Goal: Download file/media

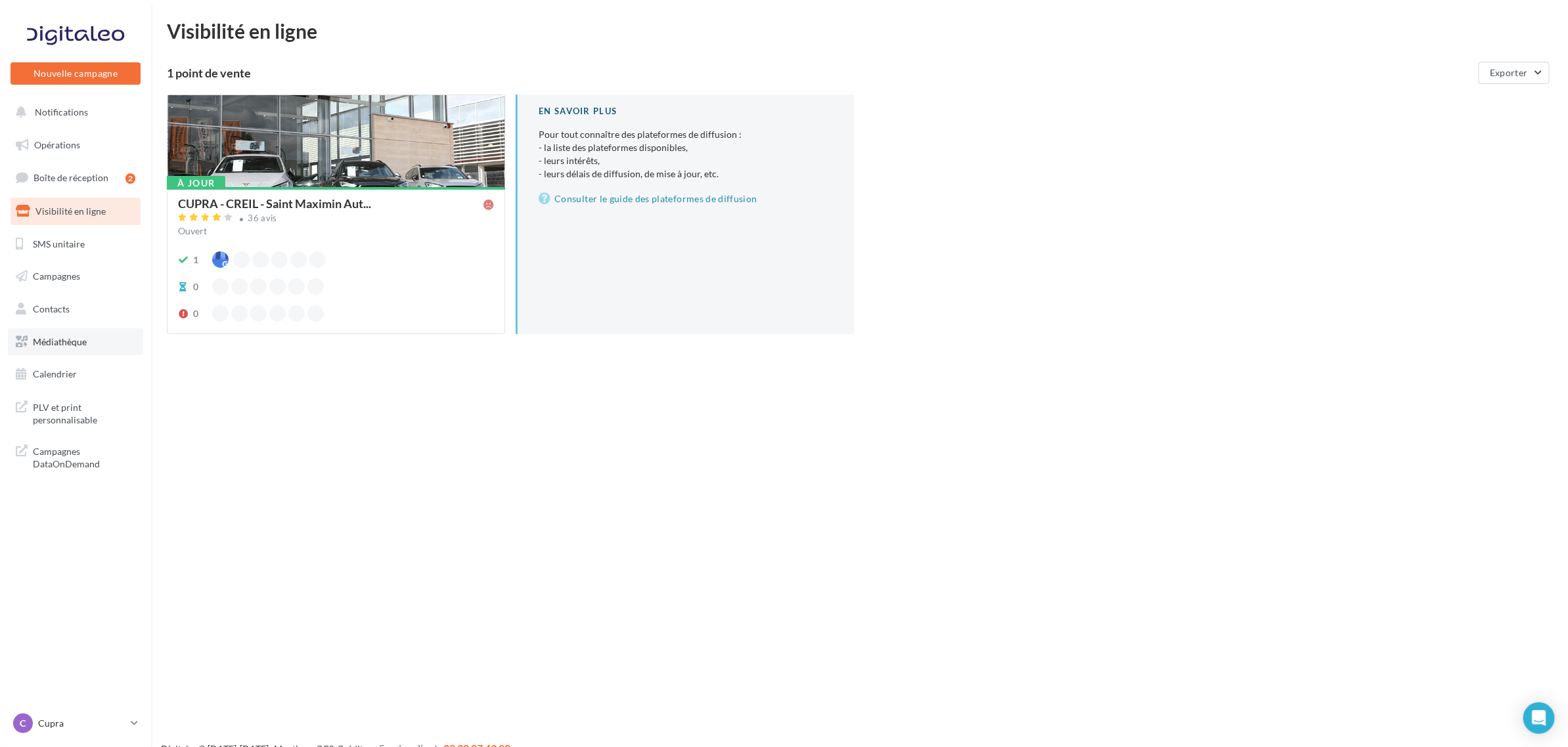
click at [56, 340] on span "Médiathèque" at bounding box center [59, 342] width 54 height 11
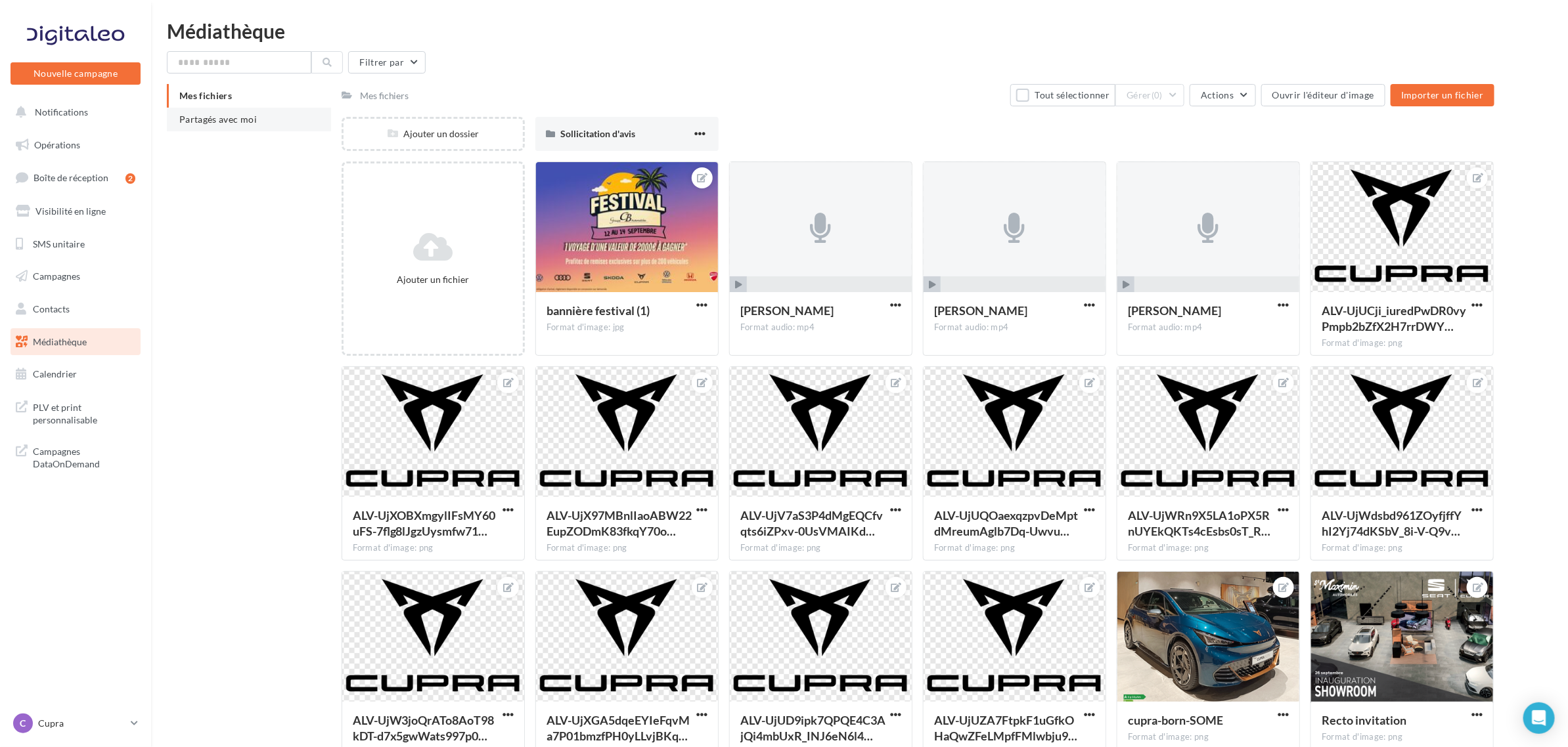
click at [244, 123] on span "Partagés avec moi" at bounding box center [218, 119] width 77 height 11
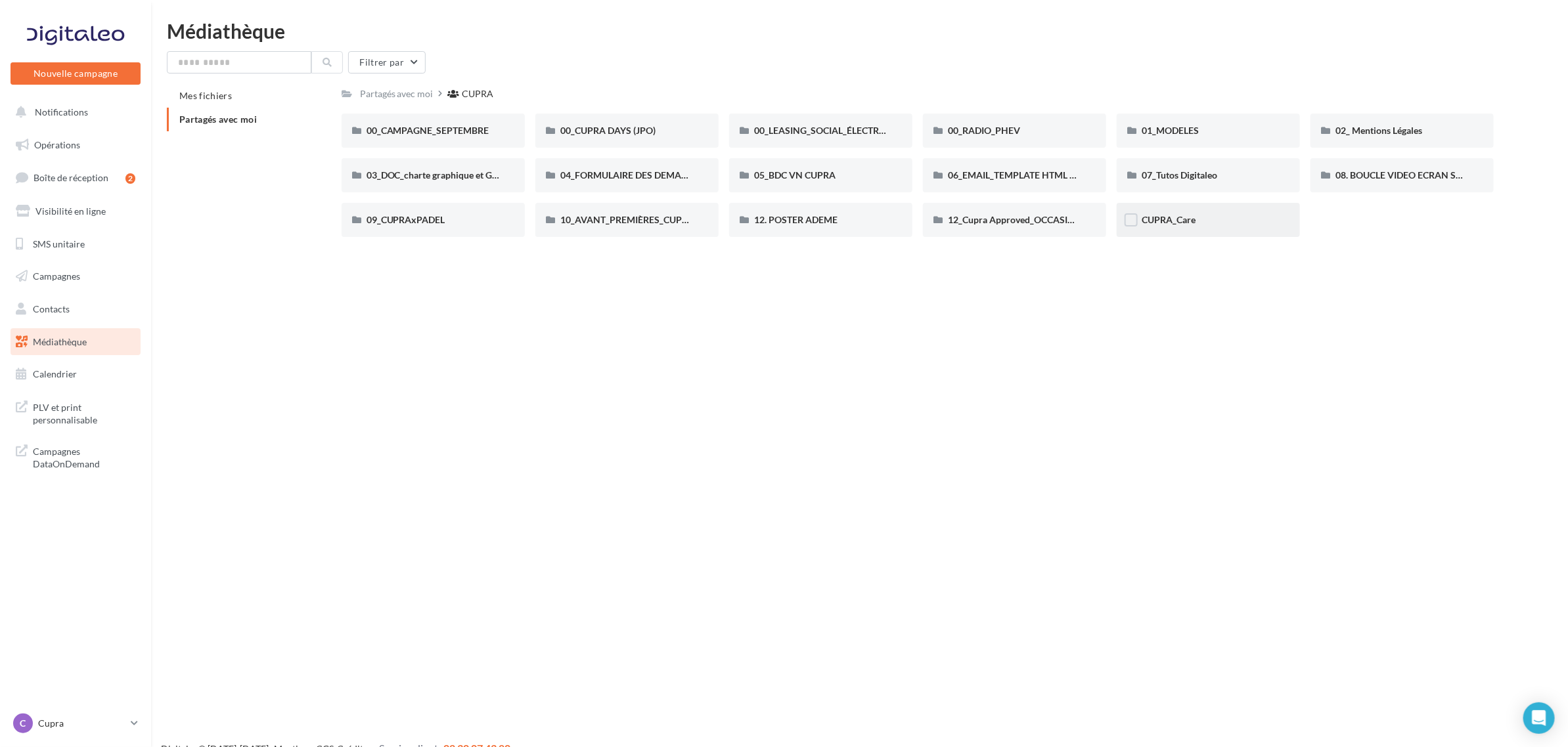
click at [1171, 218] on span "CUPRA_Care" at bounding box center [1168, 220] width 54 height 11
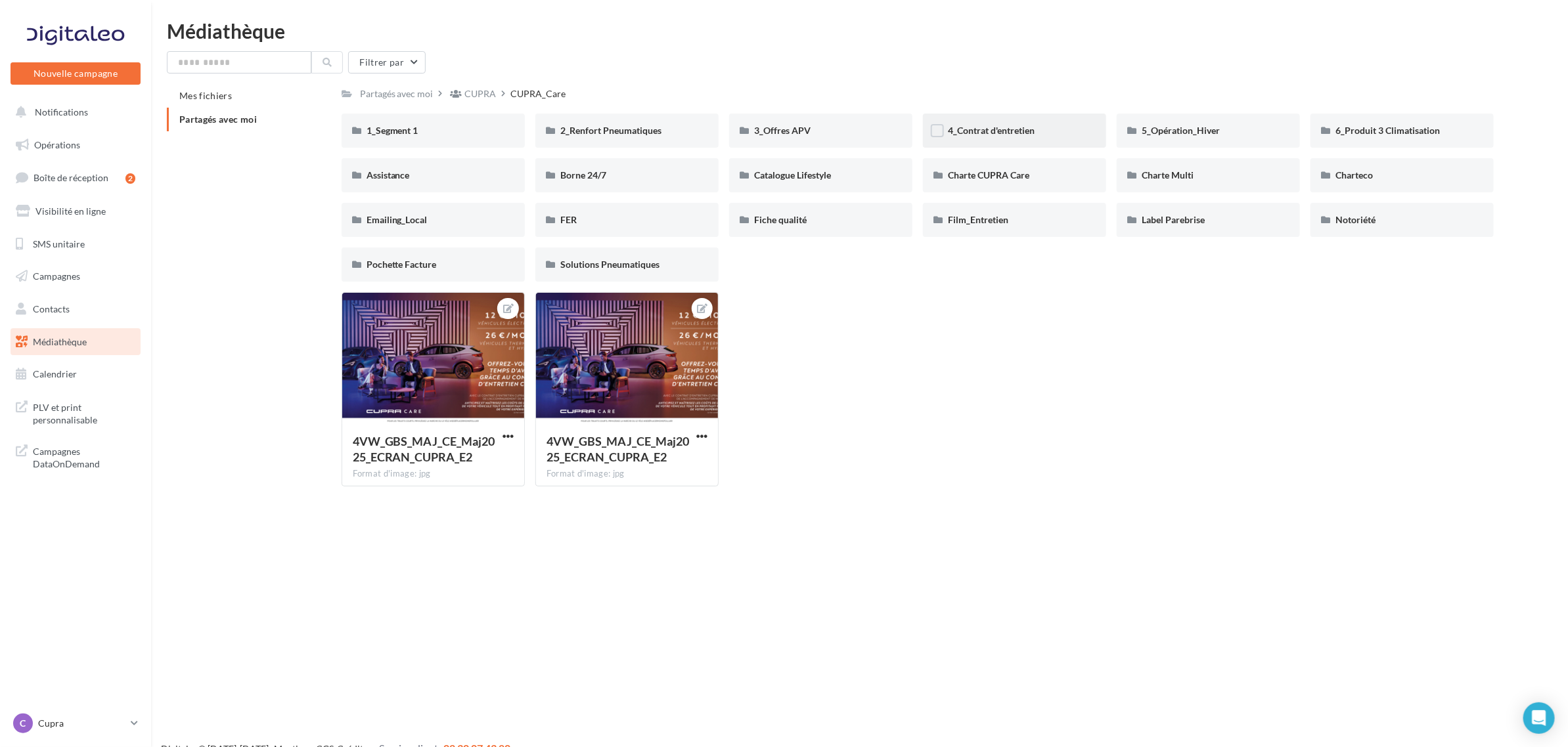
click at [1031, 137] on div "4_Contrat d'entretien" at bounding box center [1015, 130] width 133 height 13
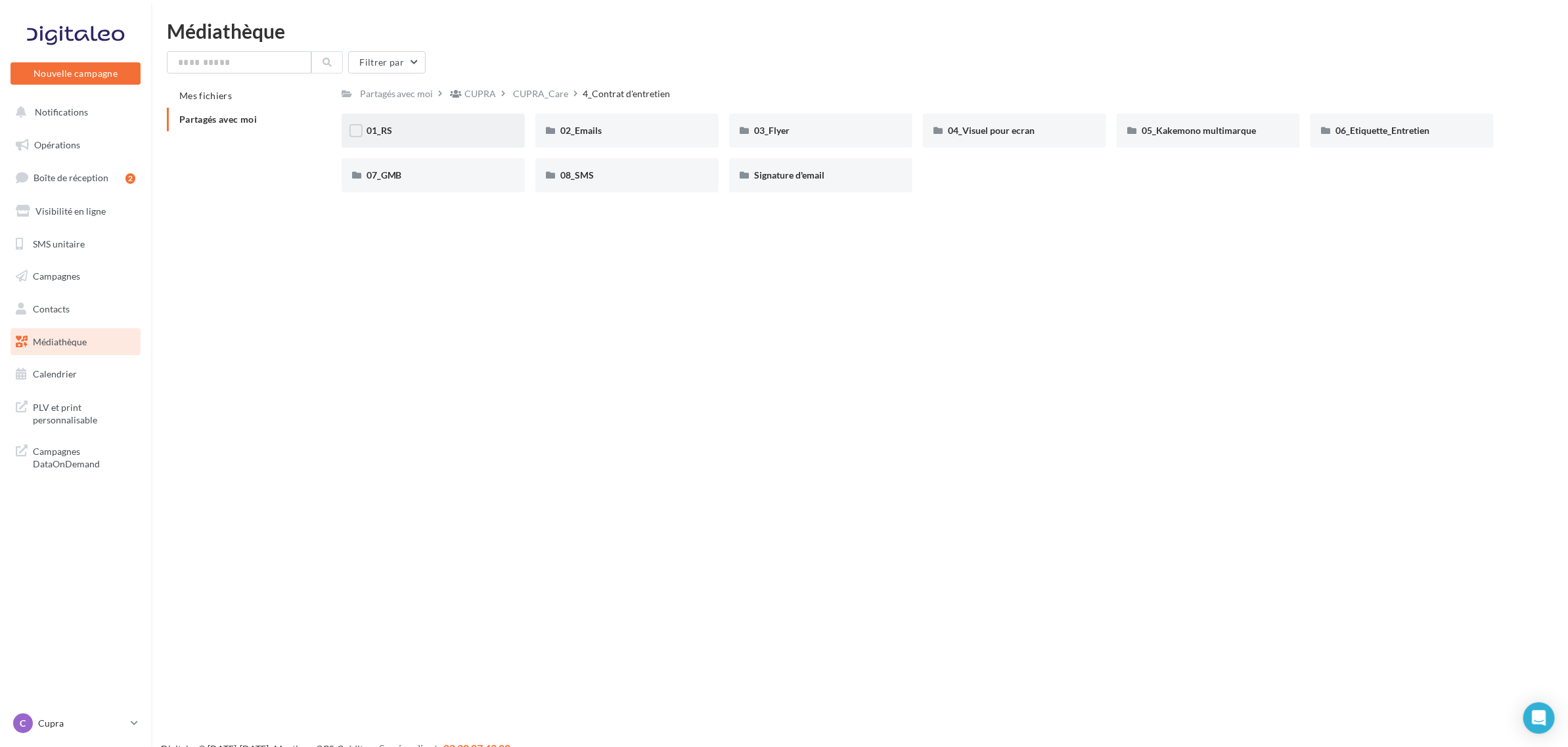
click at [458, 125] on div "01_RS" at bounding box center [433, 130] width 133 height 13
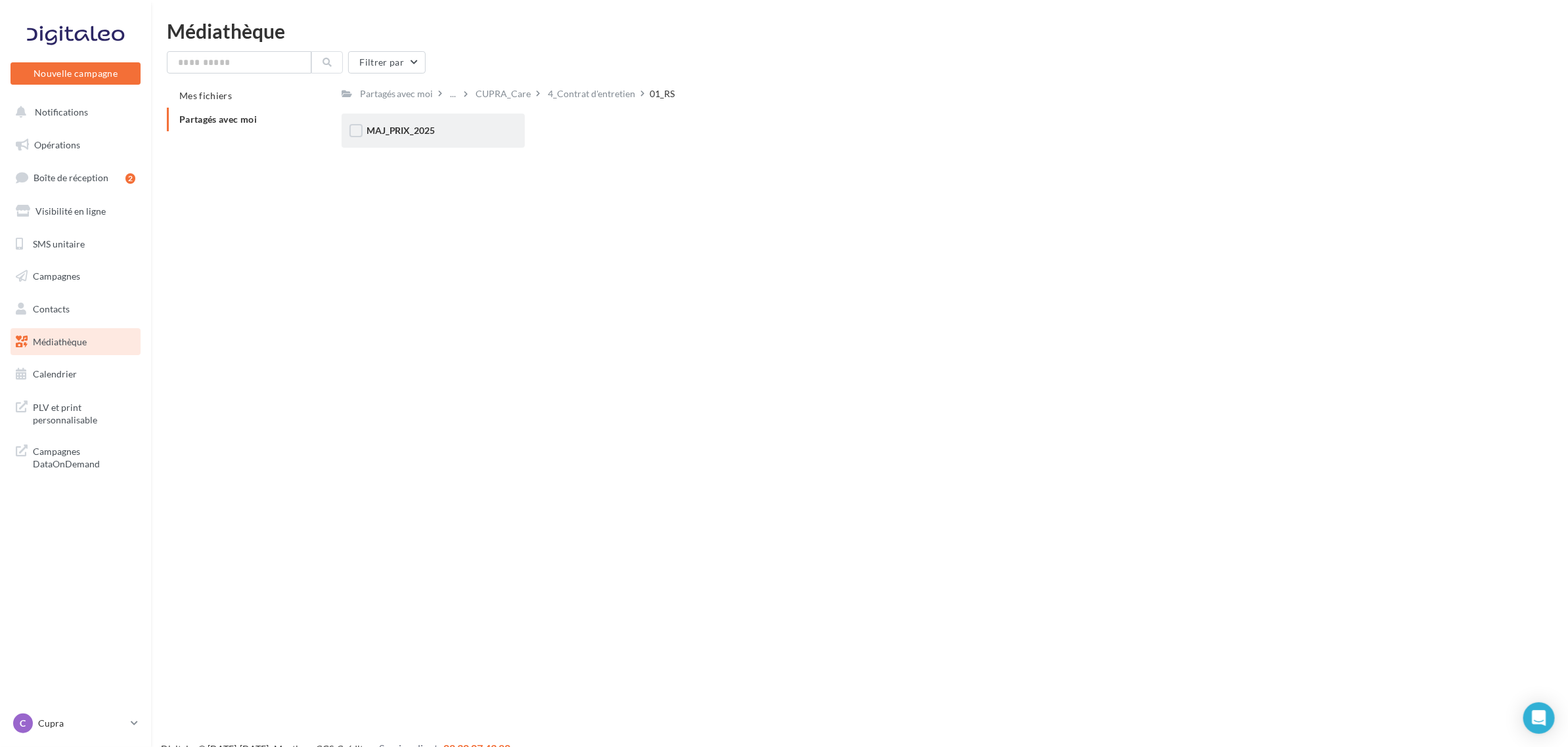
click at [460, 137] on div "MAJ_PRIX_2025" at bounding box center [433, 130] width 133 height 13
click at [460, 137] on div "Carrousel" at bounding box center [433, 130] width 133 height 13
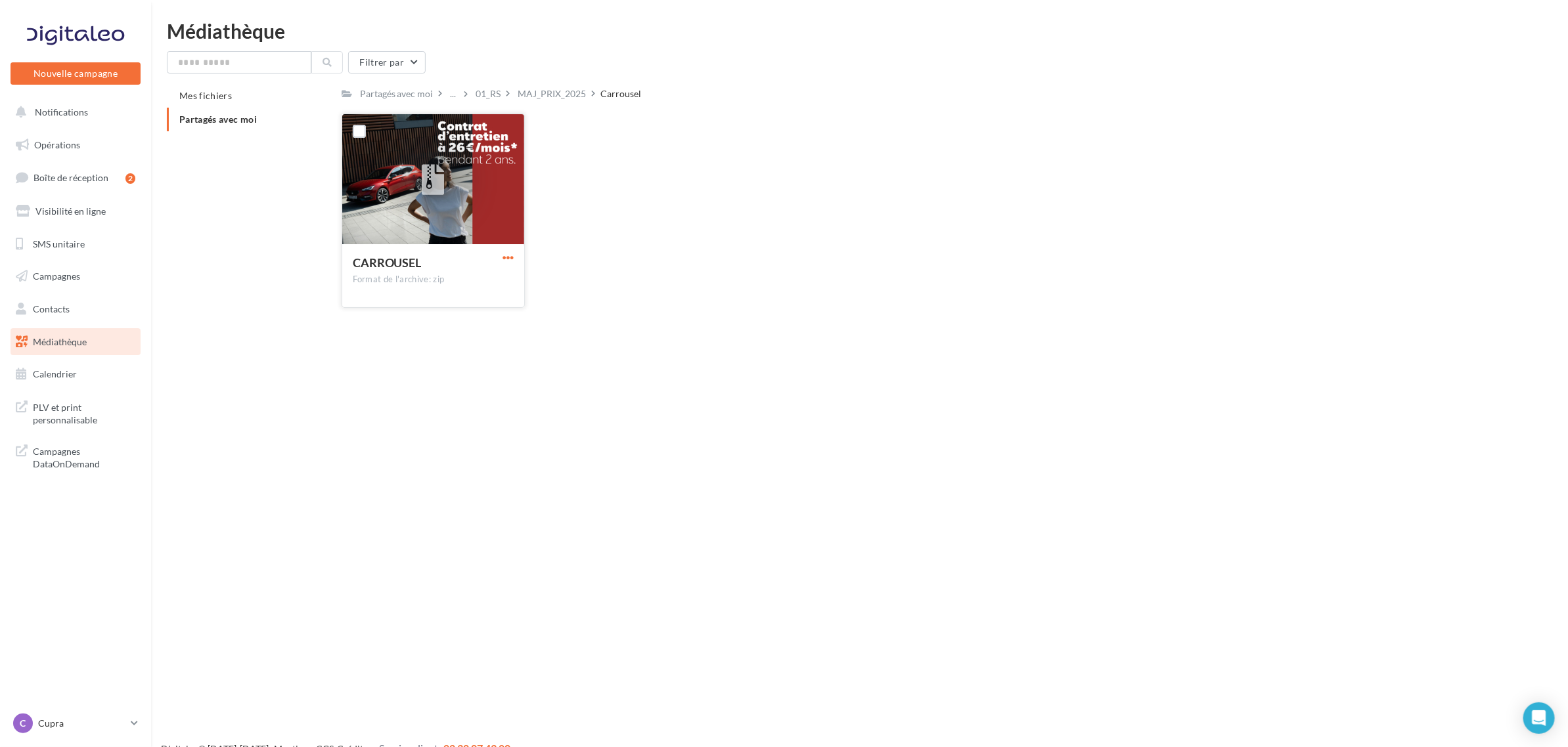
click at [509, 253] on span "button" at bounding box center [508, 258] width 11 height 11
click at [504, 277] on button "Télécharger" at bounding box center [450, 283] width 131 height 34
click at [553, 93] on div "MAJ_PRIX_2025" at bounding box center [552, 94] width 68 height 13
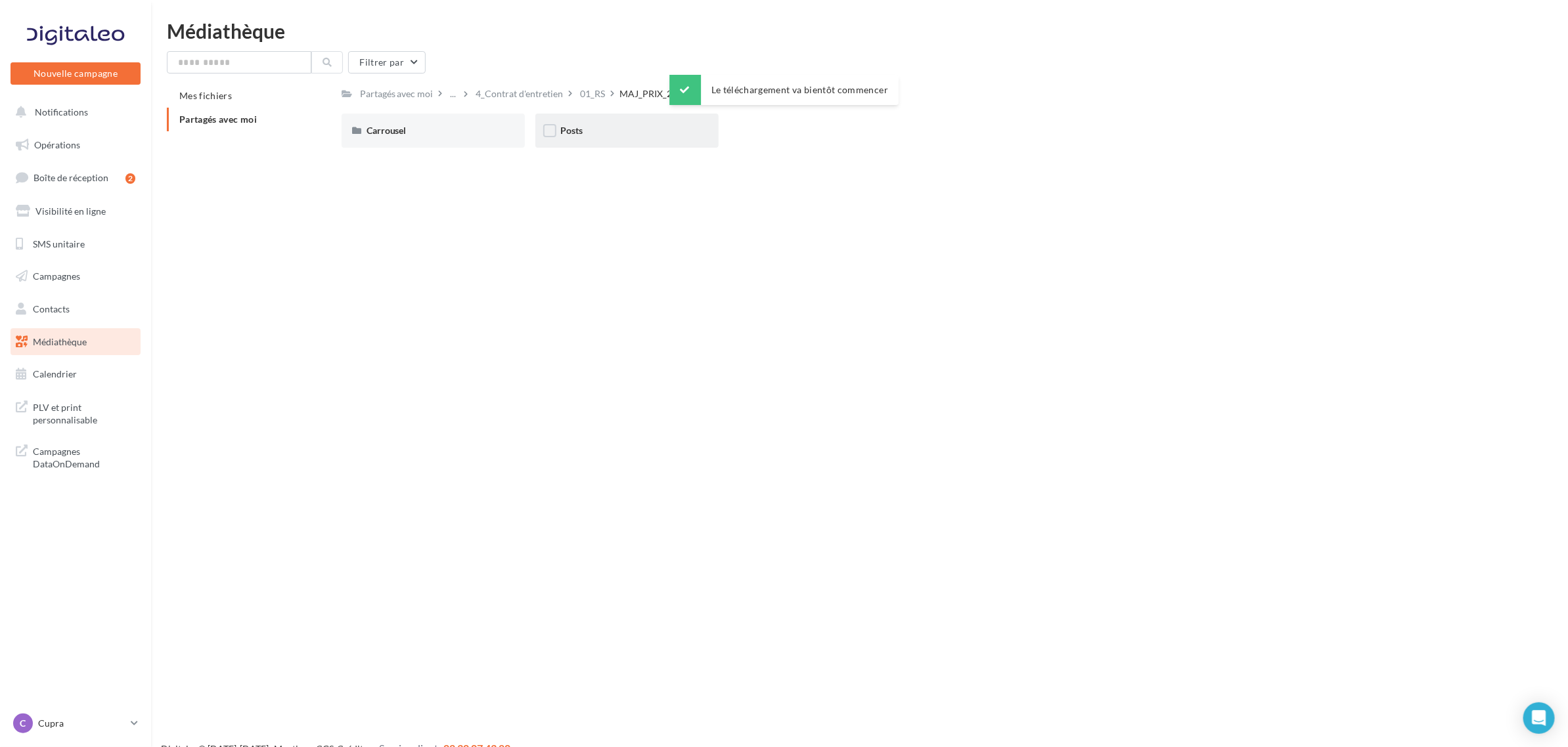
click at [679, 131] on div "Posts" at bounding box center [627, 130] width 133 height 13
click at [444, 136] on div "Thermique" at bounding box center [433, 130] width 133 height 13
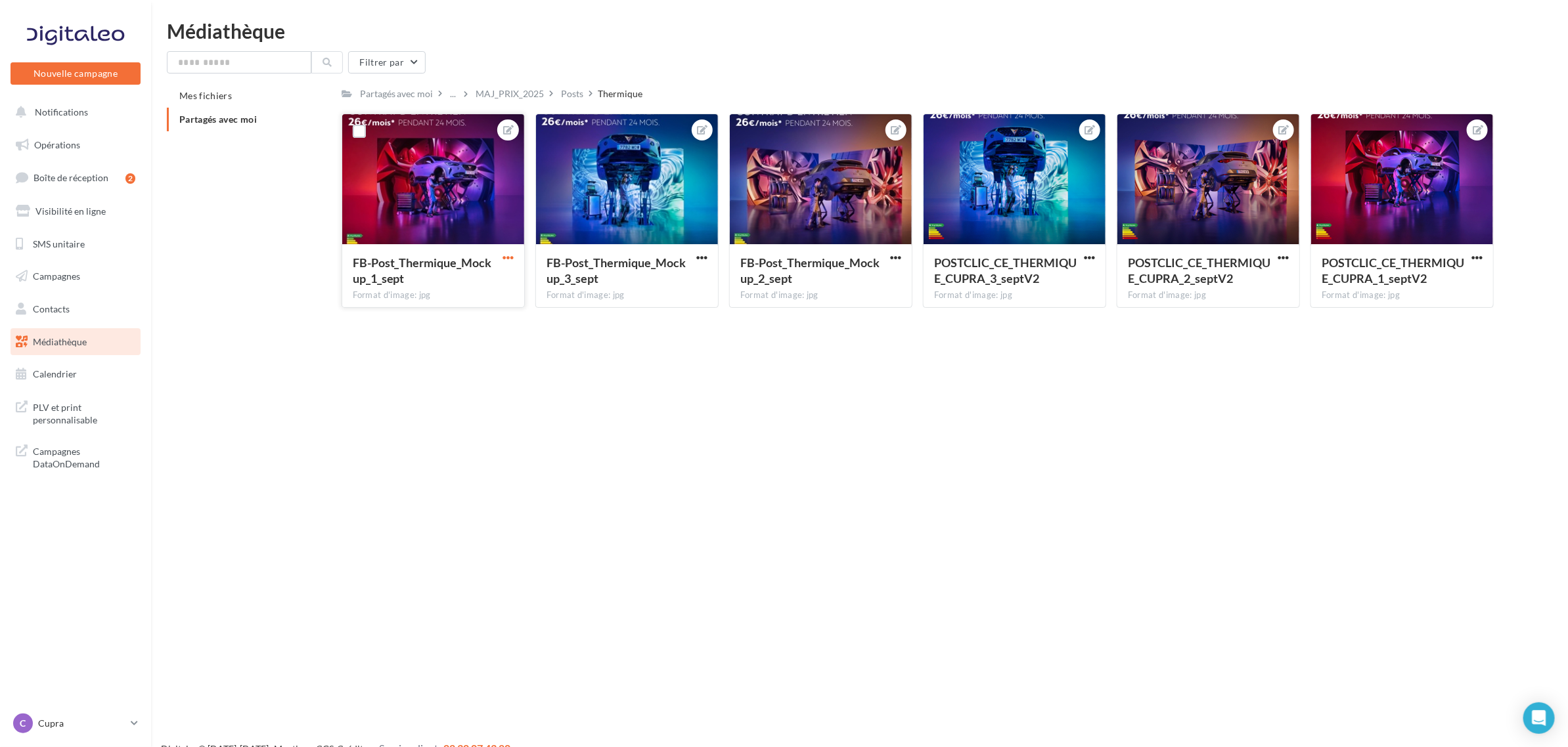
click at [509, 260] on span "button" at bounding box center [508, 258] width 11 height 11
click at [707, 335] on div "Nouvelle campagne Nouvelle campagne Notifications Opérations Boîte de réception…" at bounding box center [784, 394] width 1568 height 747
click at [700, 250] on div at bounding box center [702, 257] width 16 height 13
click at [697, 255] on span "button" at bounding box center [702, 258] width 11 height 11
click at [679, 304] on button "Télécharger" at bounding box center [641, 318] width 139 height 34
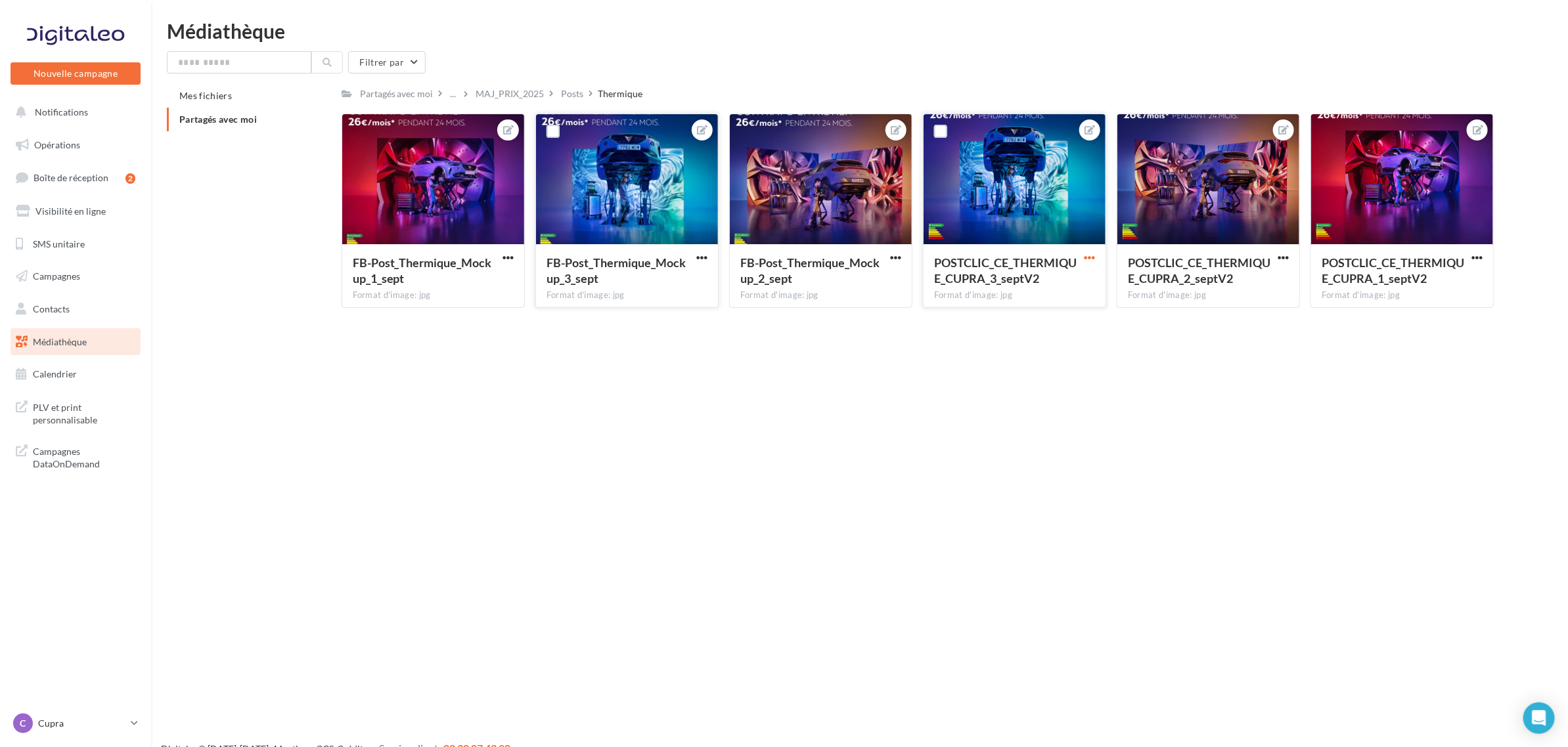
click at [1089, 257] on span "button" at bounding box center [1090, 258] width 11 height 11
click at [1021, 322] on button "Télécharger" at bounding box center [1028, 318] width 139 height 34
click at [44, 708] on nav "Nouvelle campagne Nouvelle campagne Notifications Opérations Boîte de réception…" at bounding box center [75, 374] width 151 height 747
click at [44, 718] on p "Cupra" at bounding box center [82, 723] width 87 height 13
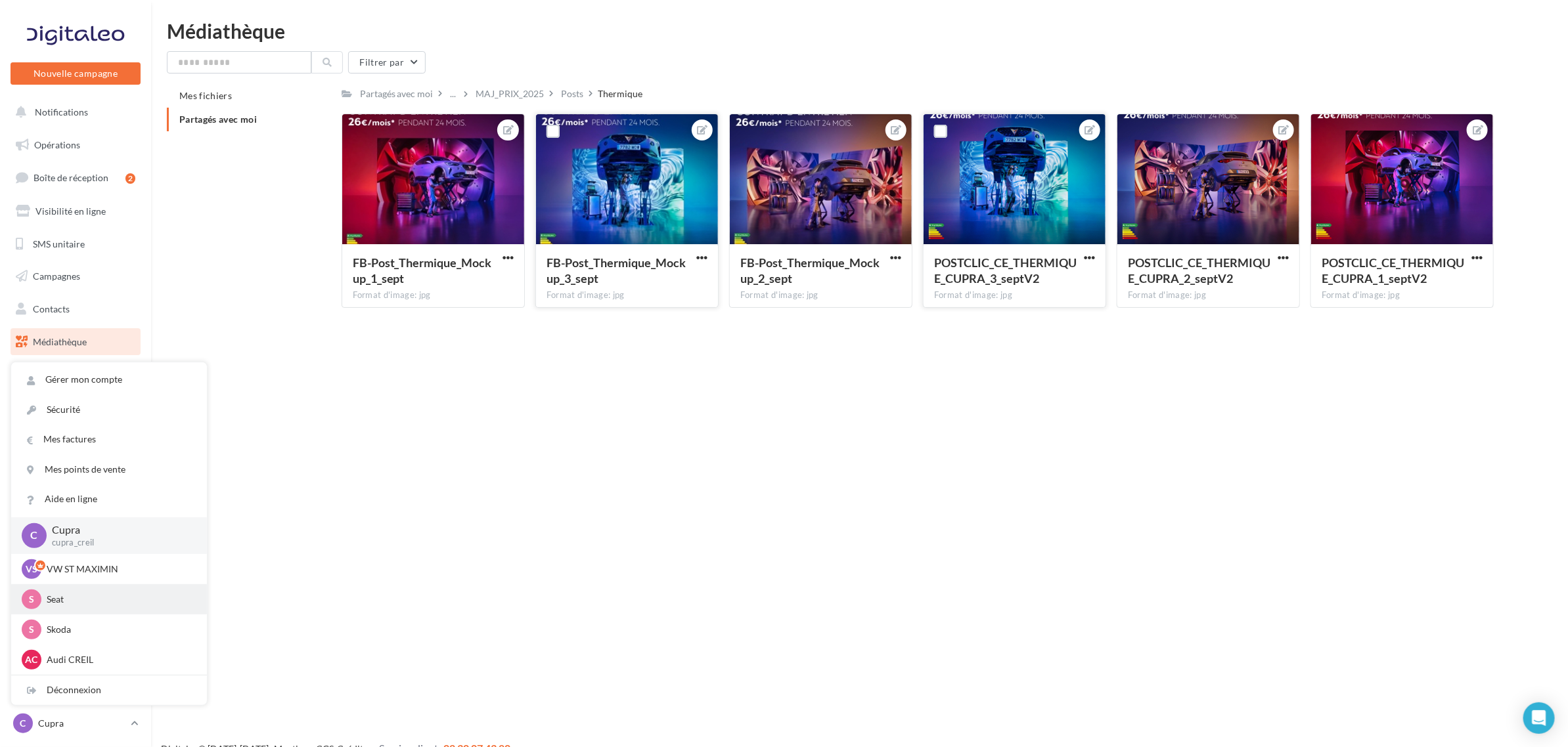
click at [84, 600] on p "Seat" at bounding box center [119, 599] width 145 height 13
